Goal: Information Seeking & Learning: Understand process/instructions

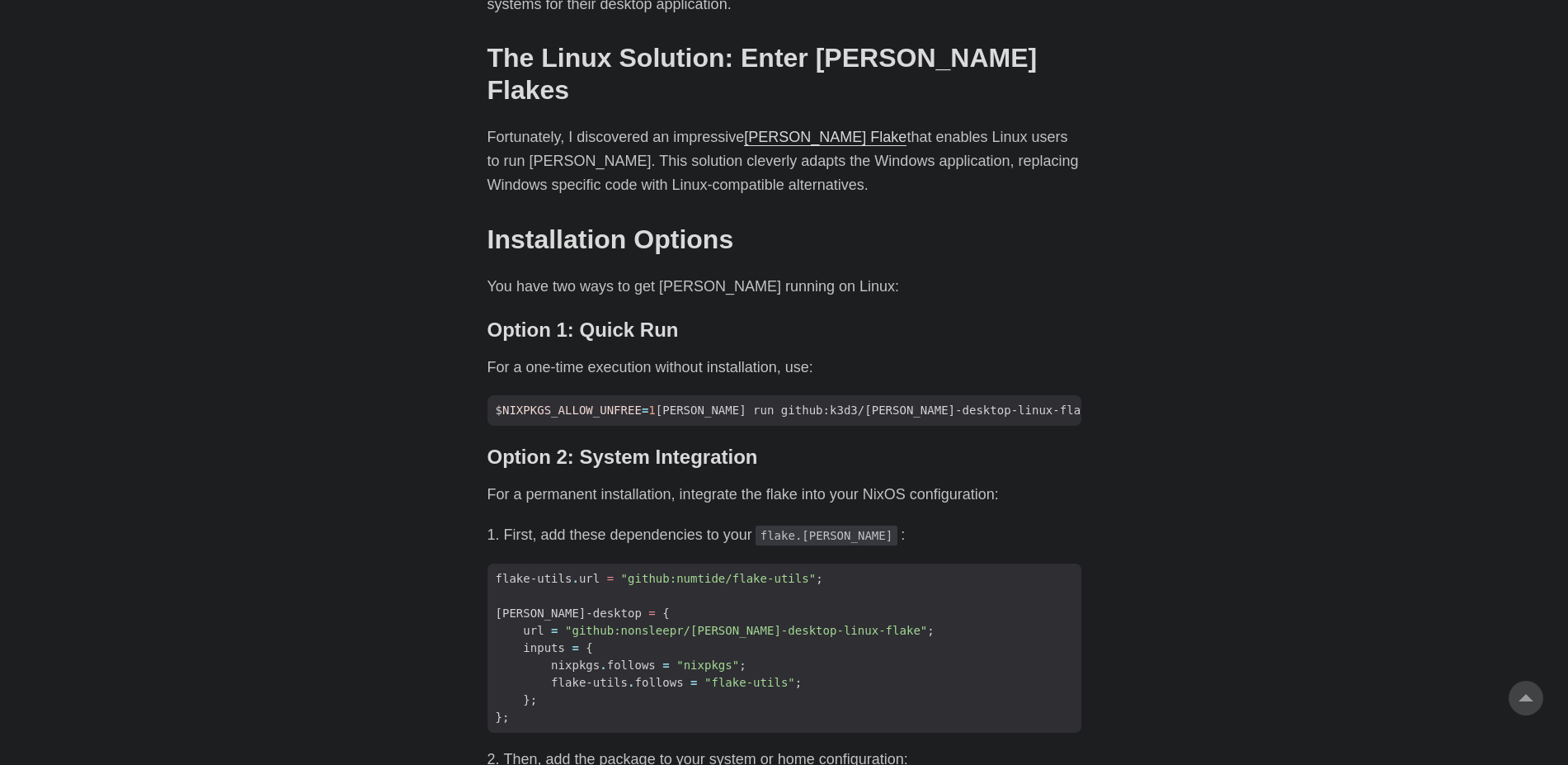
scroll to position [1065, 0]
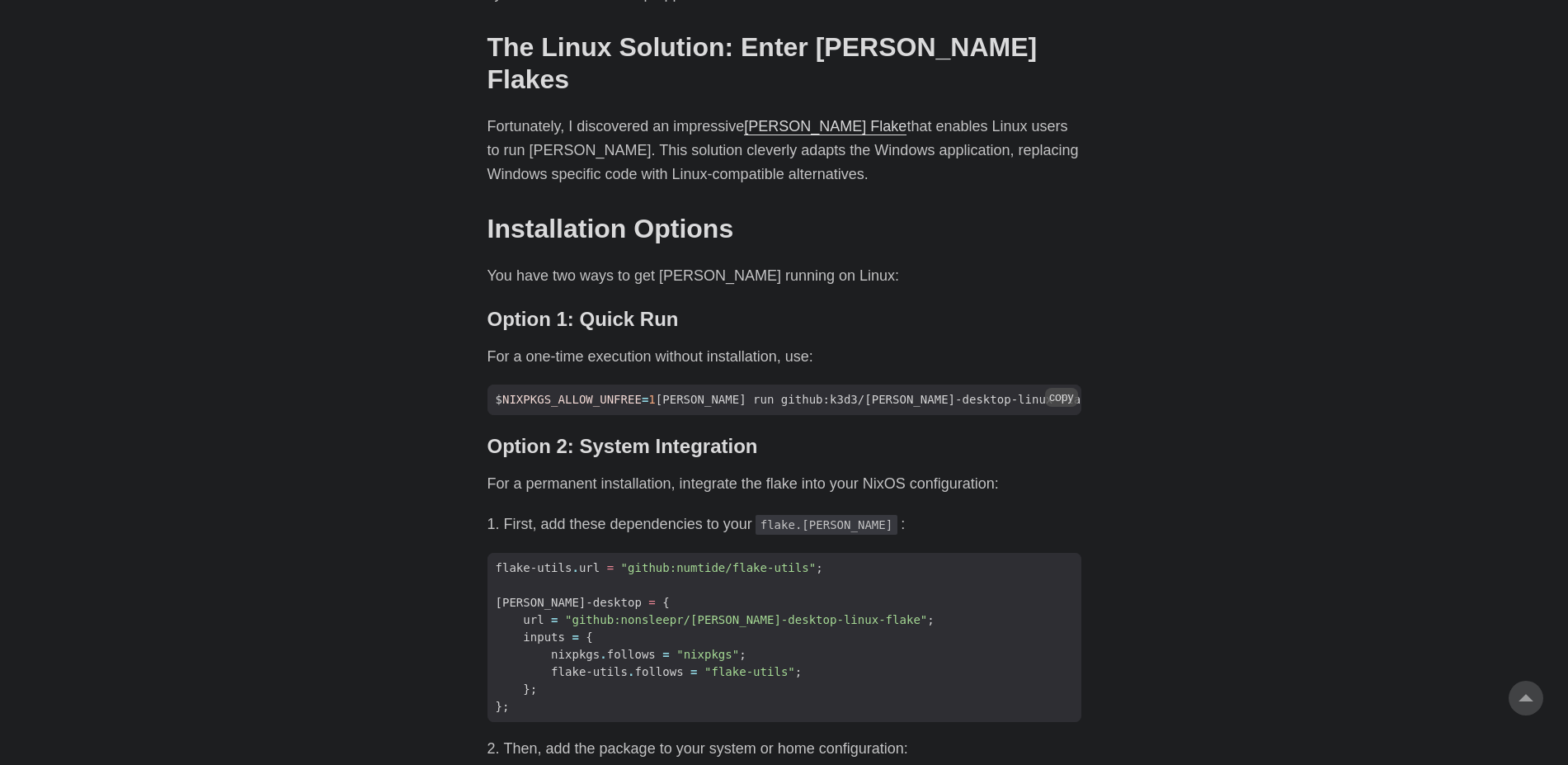
click at [1033, 391] on span "$ NIXPKGS_ALLOW_UNFREE = 1 [PERSON_NAME] run github:k3d3/[PERSON_NAME]-desktop-…" at bounding box center [827, 399] width 679 height 17
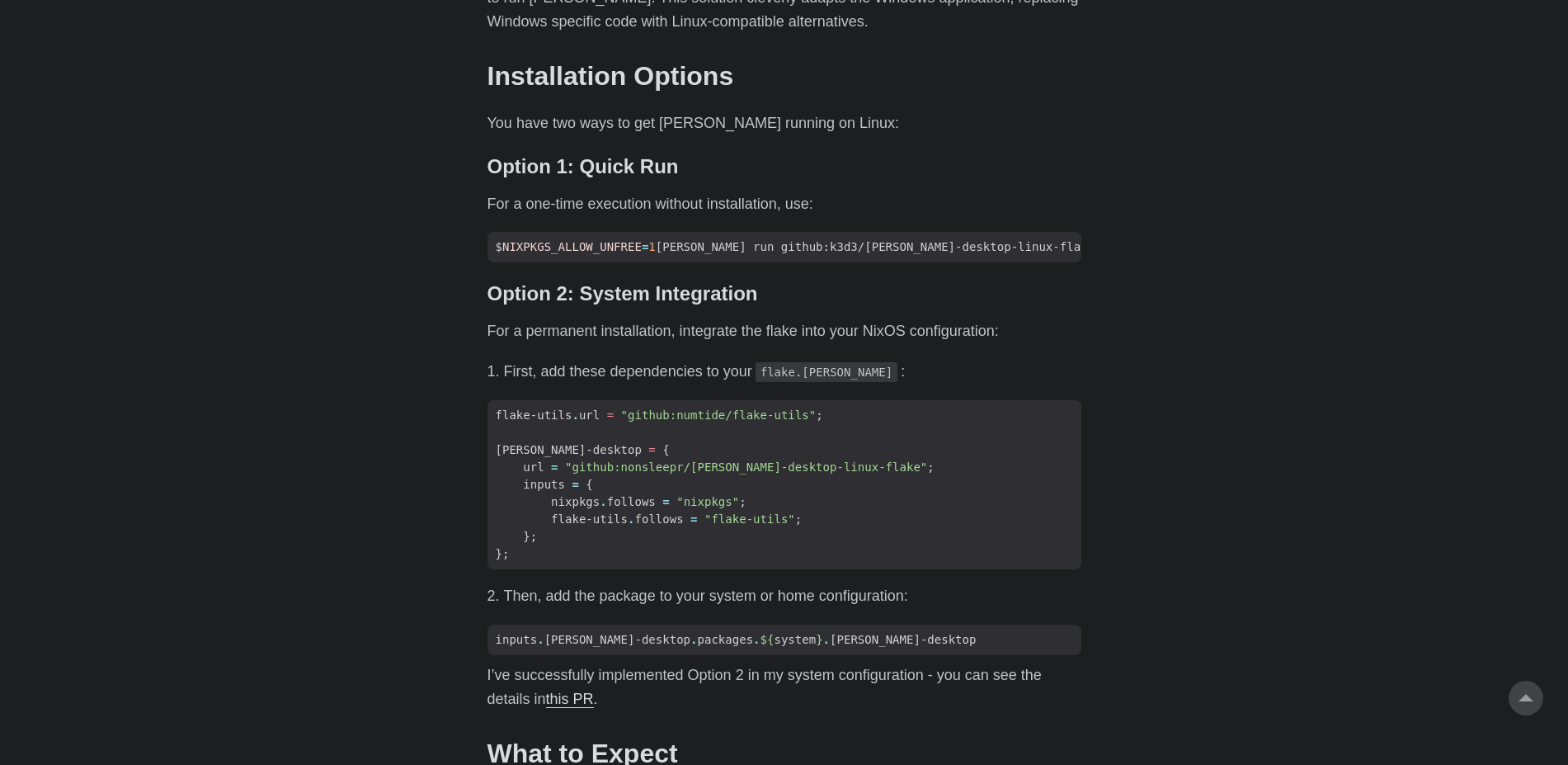
scroll to position [1200, 0]
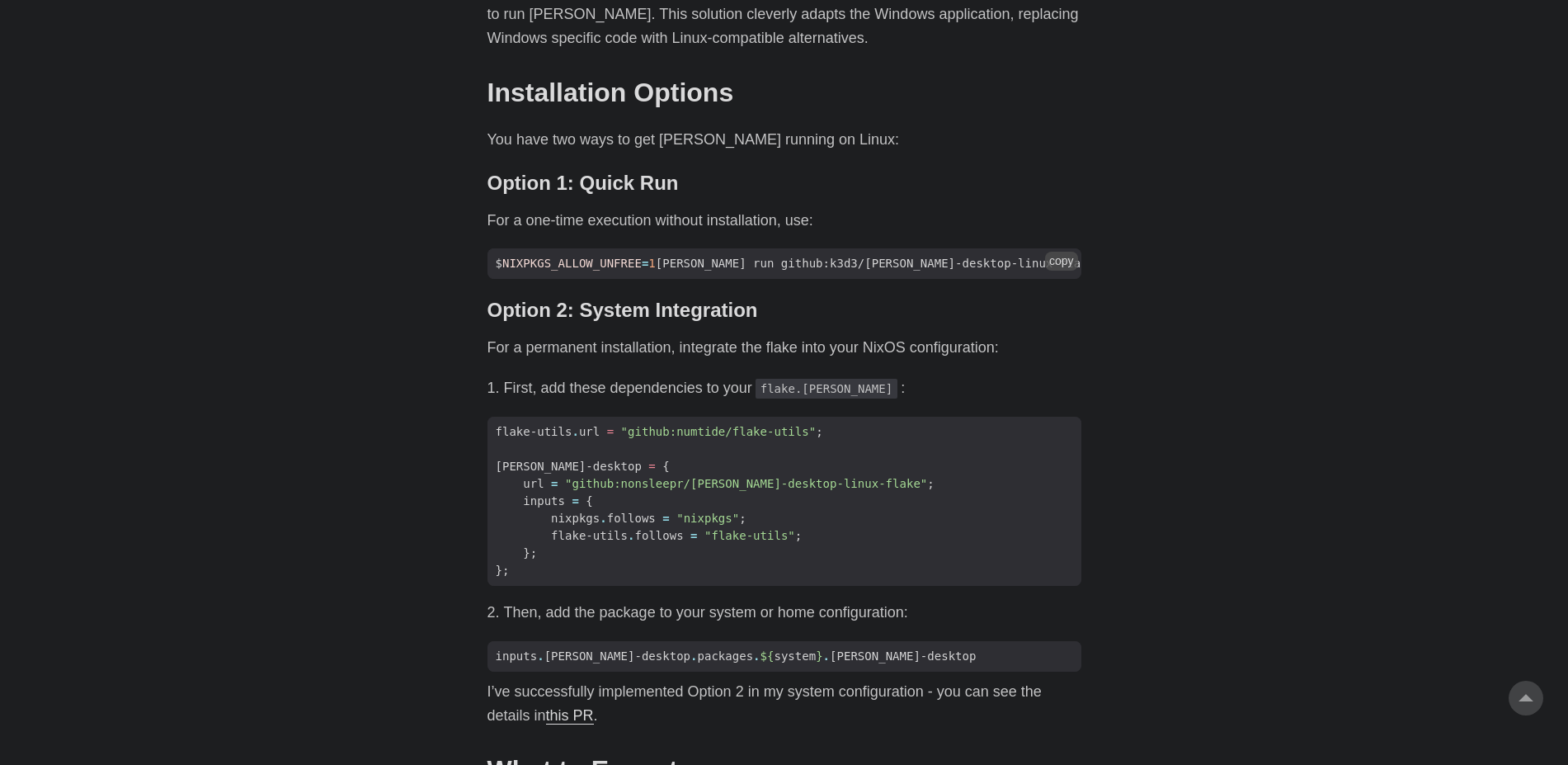
click at [1059, 252] on button "copy" at bounding box center [1061, 260] width 33 height 18
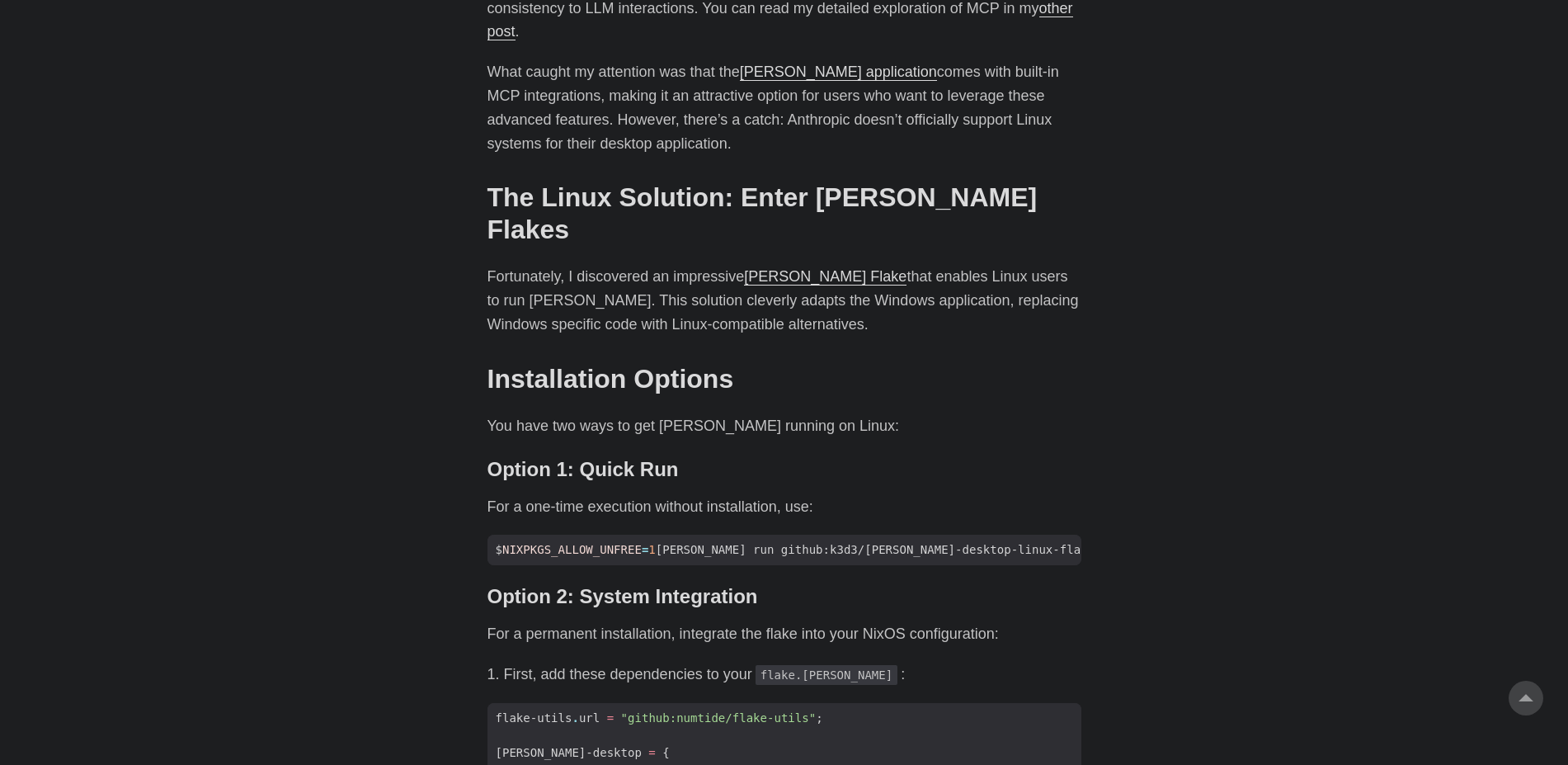
scroll to position [928, 0]
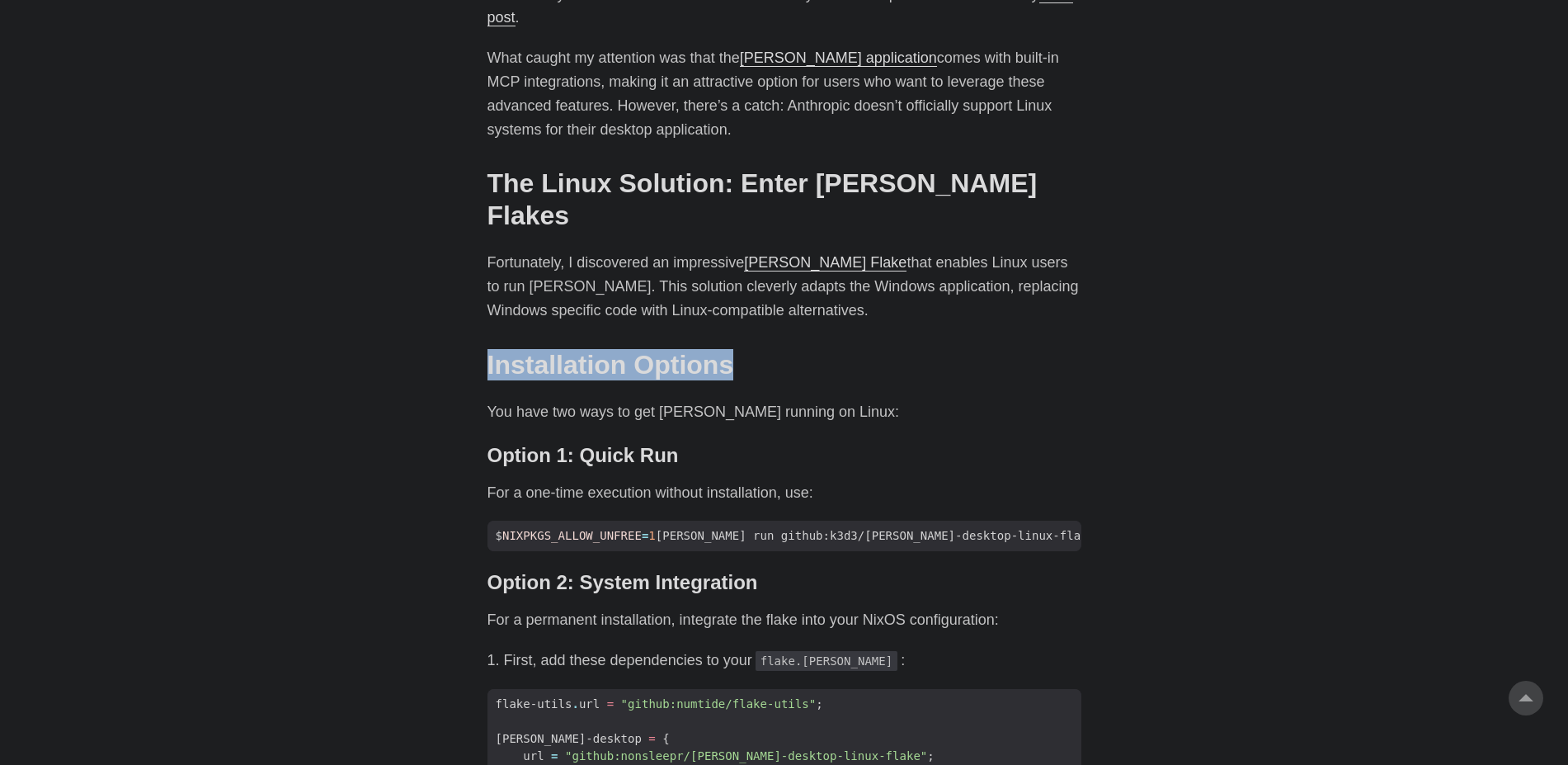
drag, startPoint x: 1583, startPoint y: 343, endPoint x: 1583, endPoint y: 296, distance: 47.0
click at [1567, 296] on html "[PERSON_NAME] Home About Posts Tags Archive Resume" at bounding box center [784, 670] width 1568 height 3196
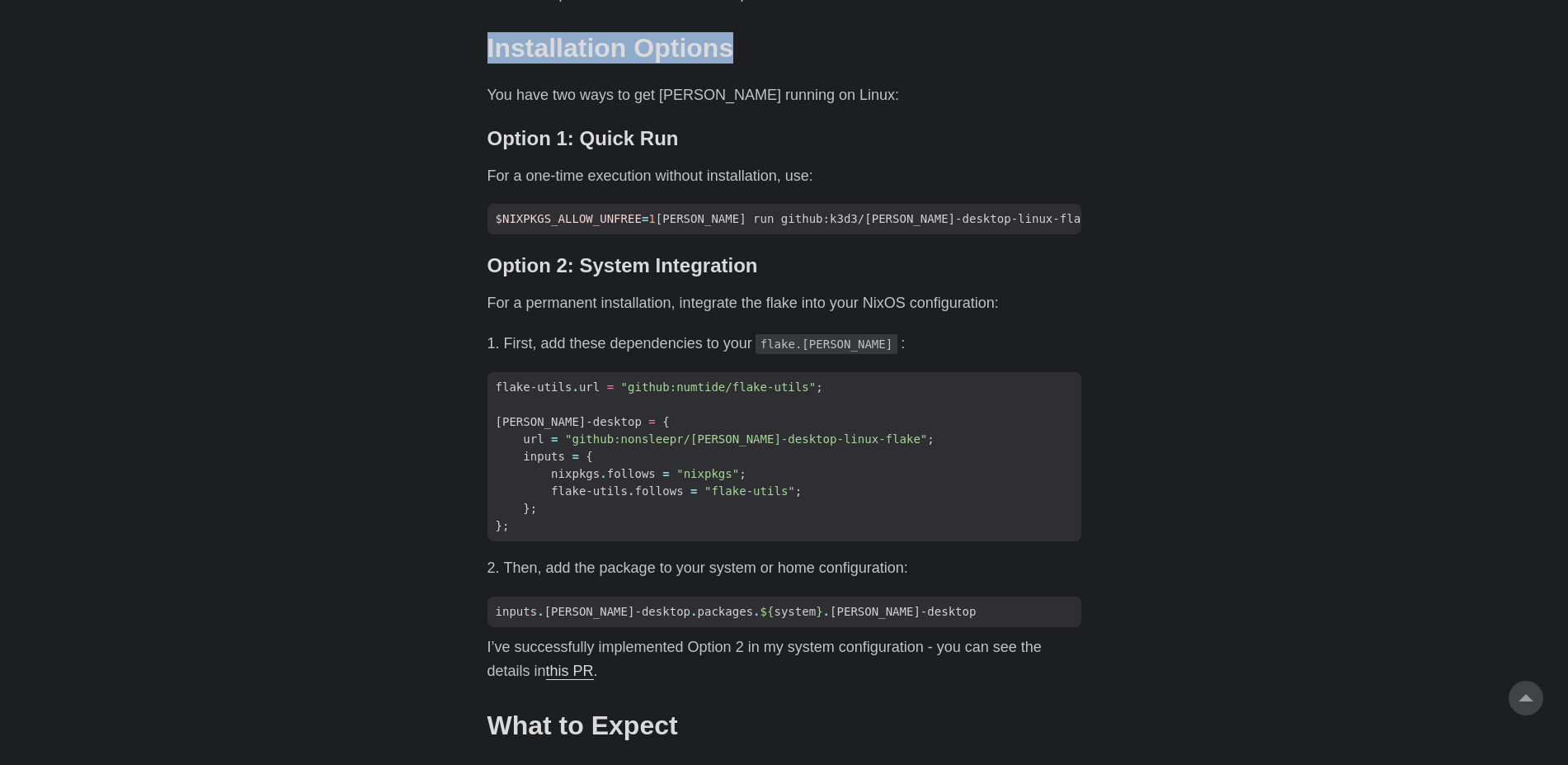
scroll to position [1259, 0]
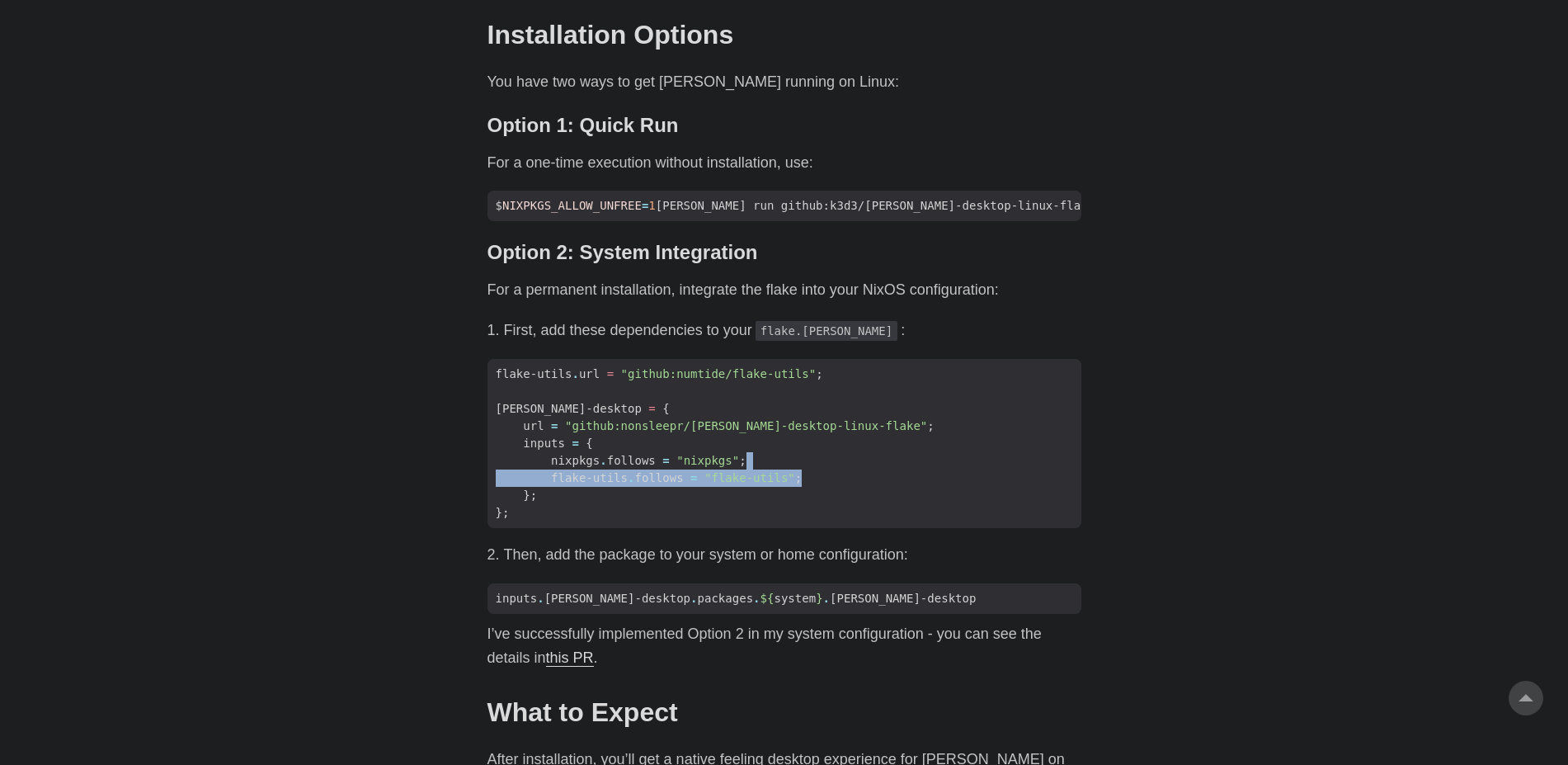
drag, startPoint x: 1580, startPoint y: 317, endPoint x: 1583, endPoint y: 419, distance: 102.0
click at [1567, 419] on html "[PERSON_NAME] Home About Posts Tags Archive Resume" at bounding box center [784, 339] width 1568 height 3196
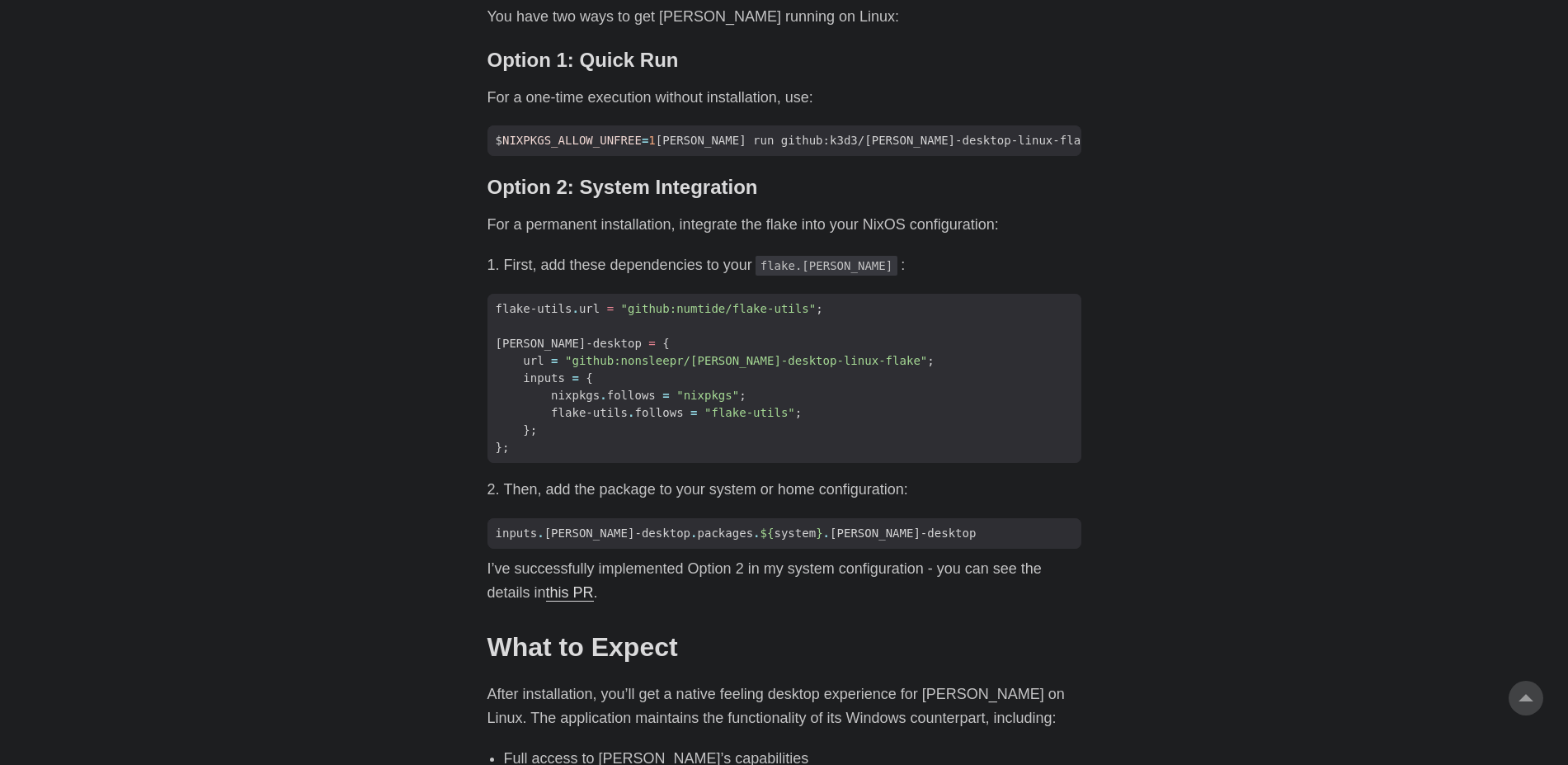
click at [554, 253] on li "First, add these dependencies to your flake.[PERSON_NAME] :" at bounding box center [792, 265] width 577 height 24
drag, startPoint x: 622, startPoint y: 217, endPoint x: 797, endPoint y: 222, distance: 175.1
click at [797, 222] on div "As an avid user of [PERSON_NAME]’s [PERSON_NAME], I’ve primarily accessed it th…" at bounding box center [784, 322] width 594 height 1663
click at [1154, 297] on body "[PERSON_NAME] Home About Posts Tags Archive Resume" at bounding box center [784, 274] width 1568 height 3196
drag, startPoint x: 1583, startPoint y: 363, endPoint x: 1582, endPoint y: 373, distance: 10.0
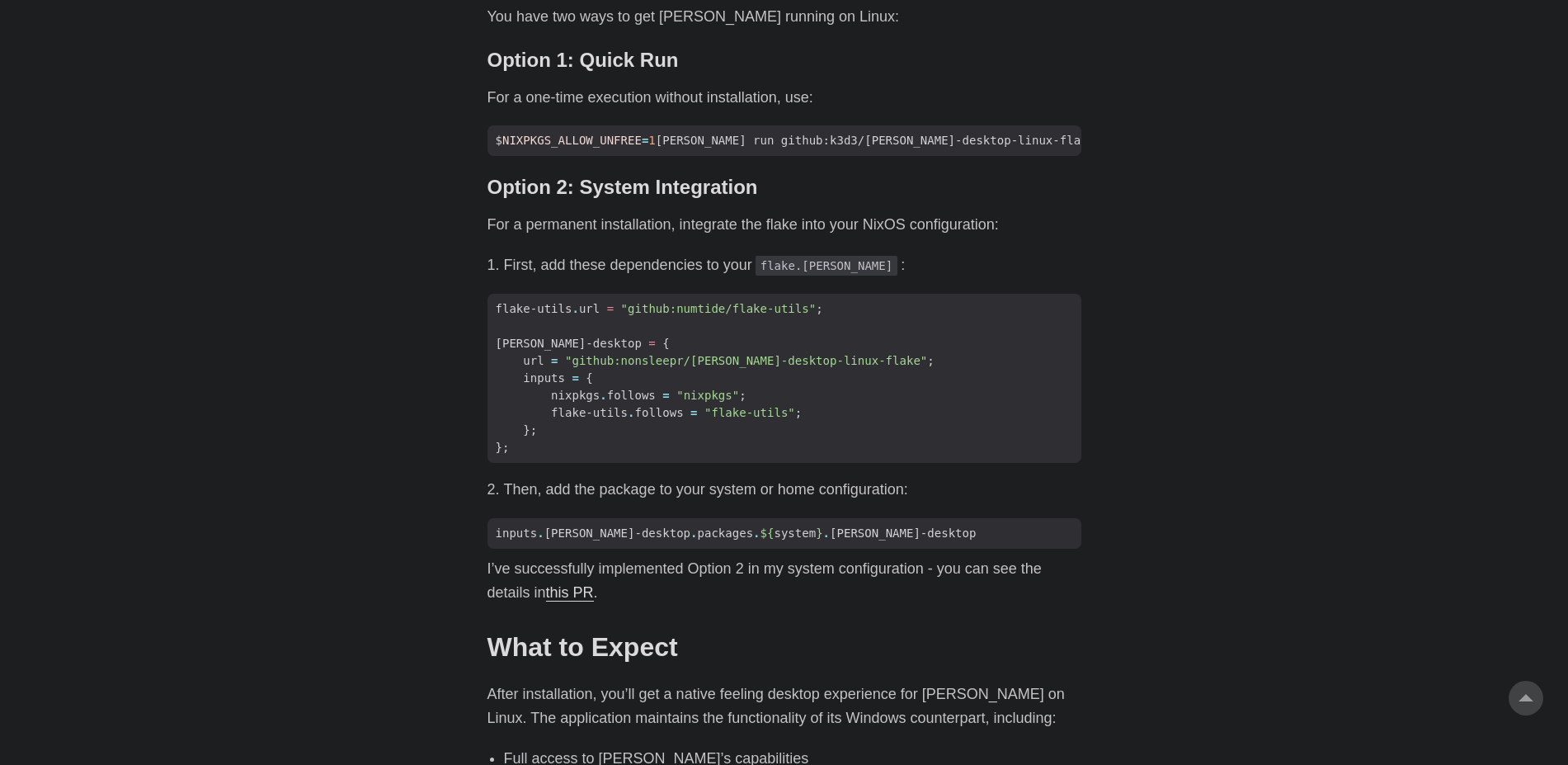
click at [1567, 373] on html "[PERSON_NAME] Home About Posts Tags Archive Resume" at bounding box center [784, 274] width 1568 height 3196
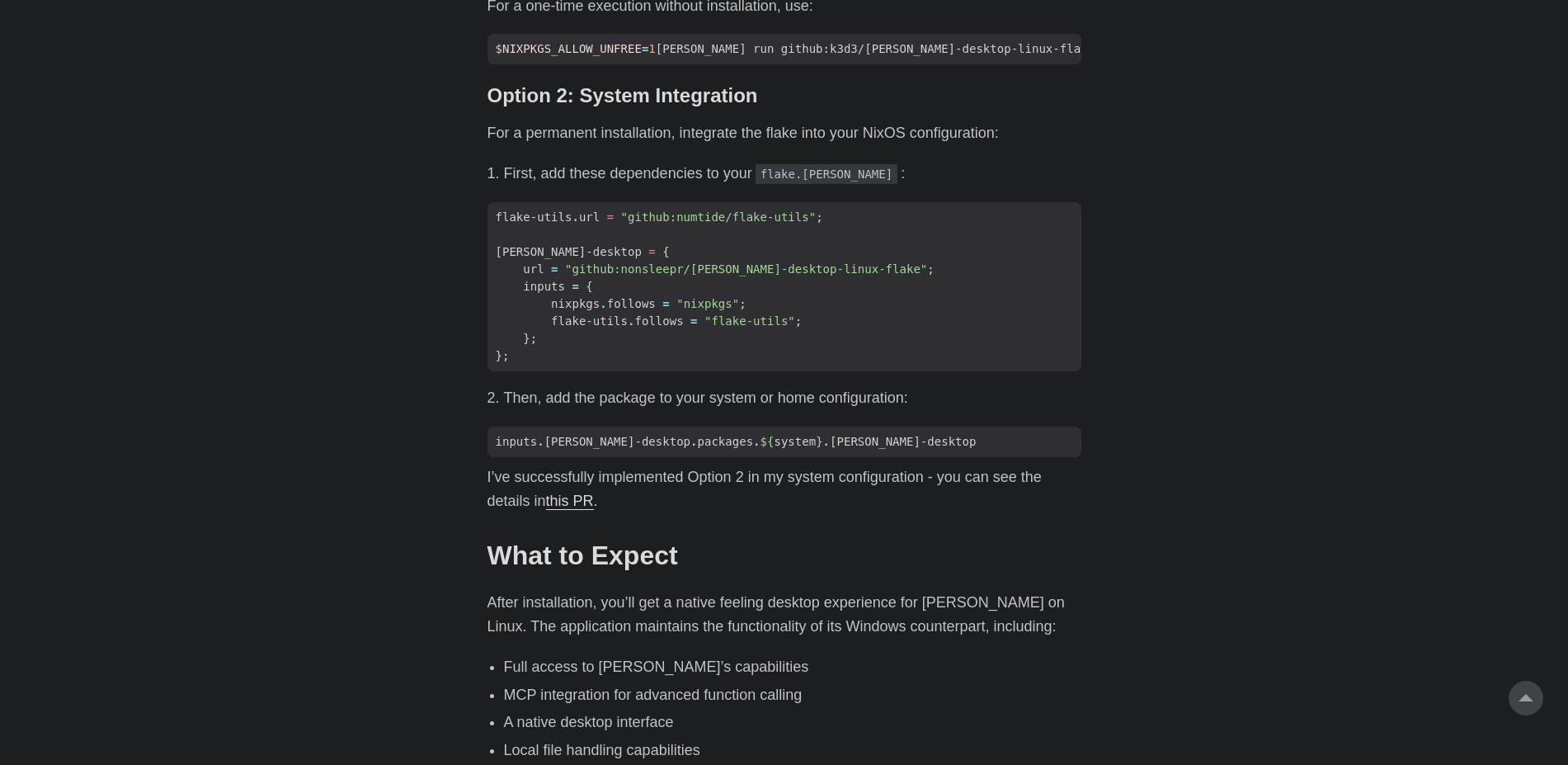
scroll to position [1416, 0]
click at [573, 492] on link "this PR" at bounding box center [570, 500] width 48 height 17
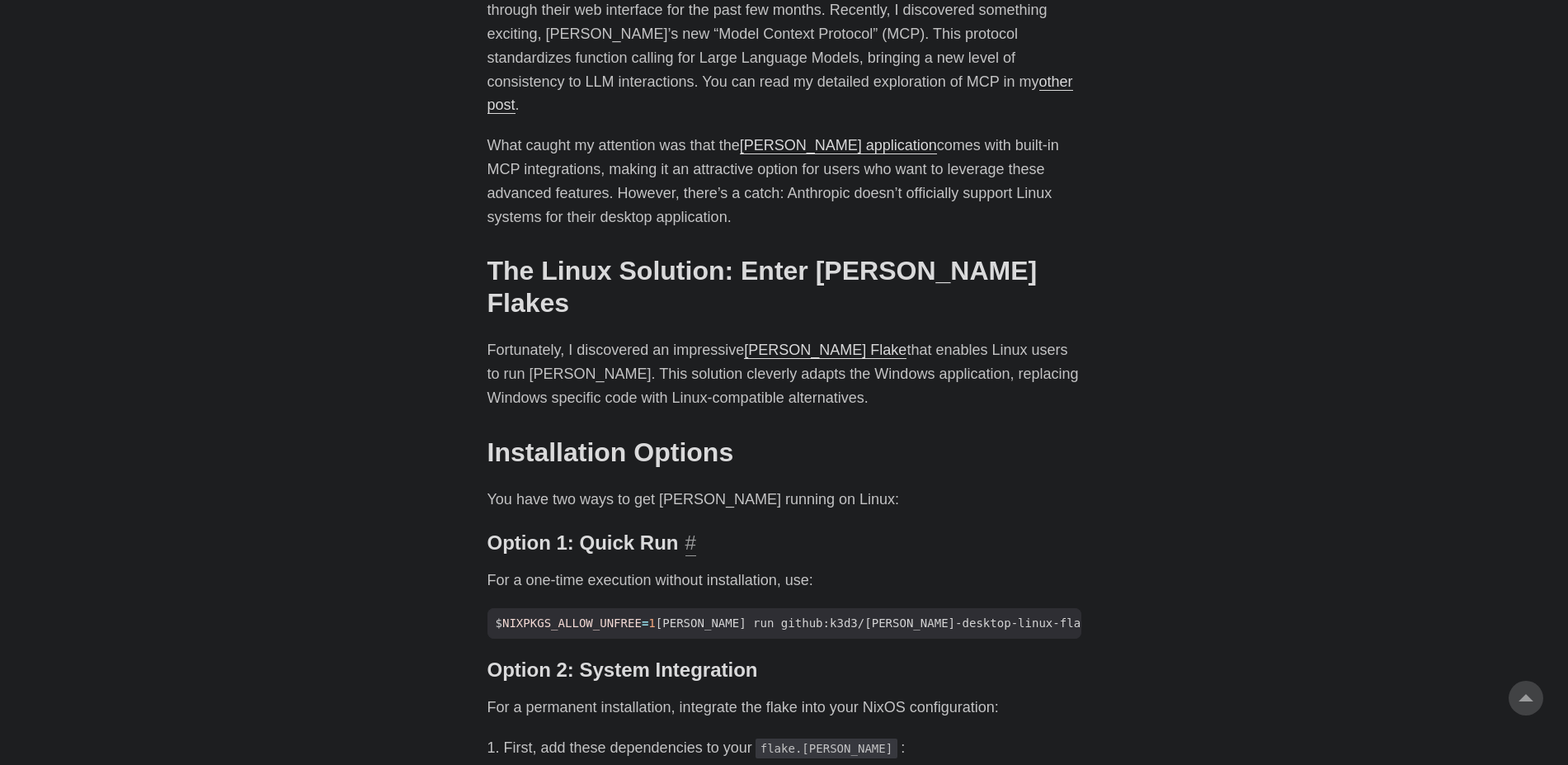
scroll to position [848, 0]
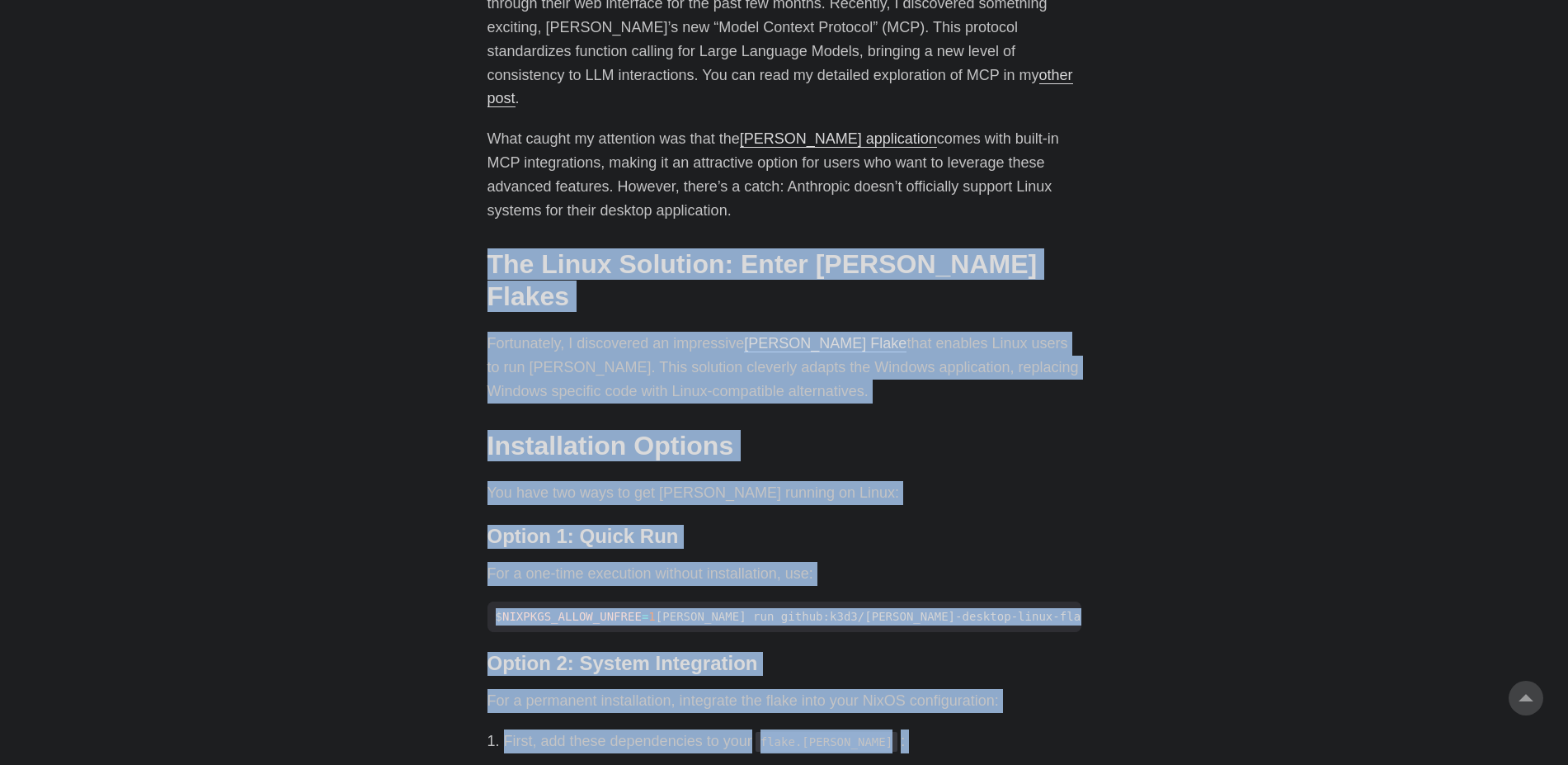
drag, startPoint x: 617, startPoint y: 460, endPoint x: 470, endPoint y: 216, distance: 284.9
click at [470, 216] on main "Installing [PERSON_NAME] on Linux: An Unofficial Guide [DATE] · 2 min · [PERSON…" at bounding box center [784, 750] width 634 height 3096
copy div "The Linux Solution: Enter [PERSON_NAME] Flakes # Fortunately, I discovered an i…"
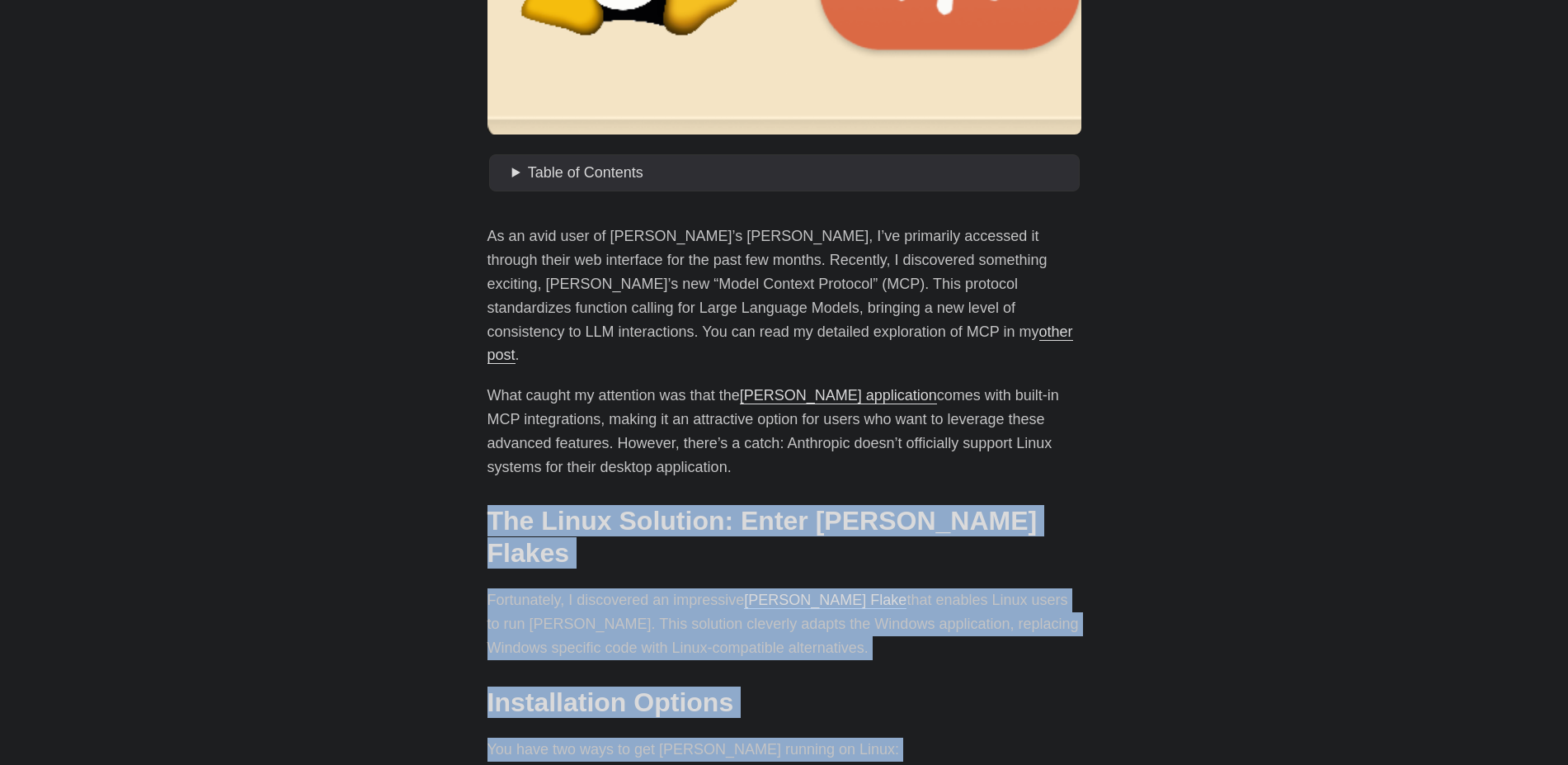
scroll to position [0, 0]
